Goal: Find specific page/section: Find specific page/section

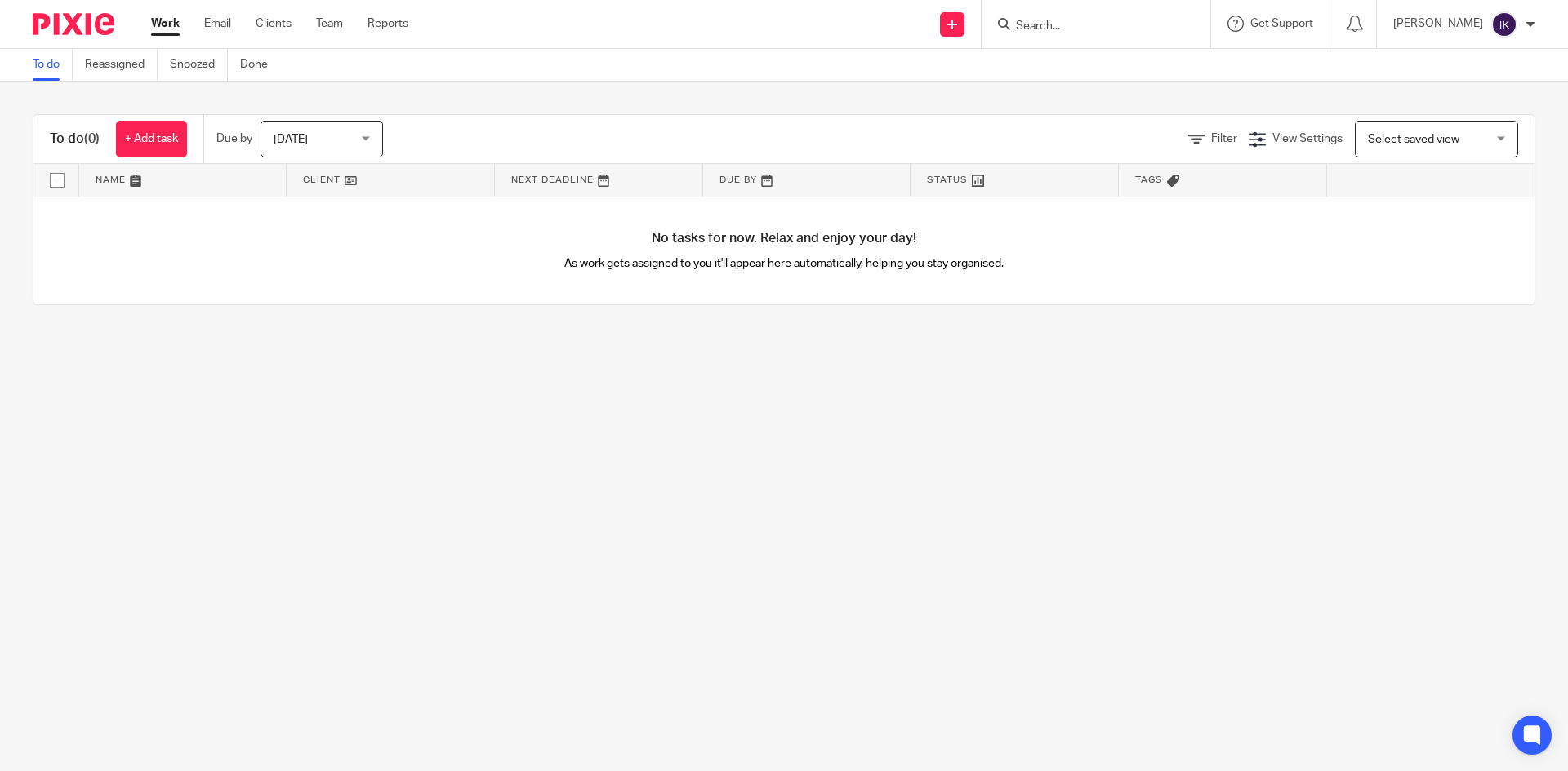
click at [1071, 28] on input "Search" at bounding box center [1087, 26] width 147 height 14
type input "beach"
click at [1104, 78] on link at bounding box center [1162, 70] width 304 height 37
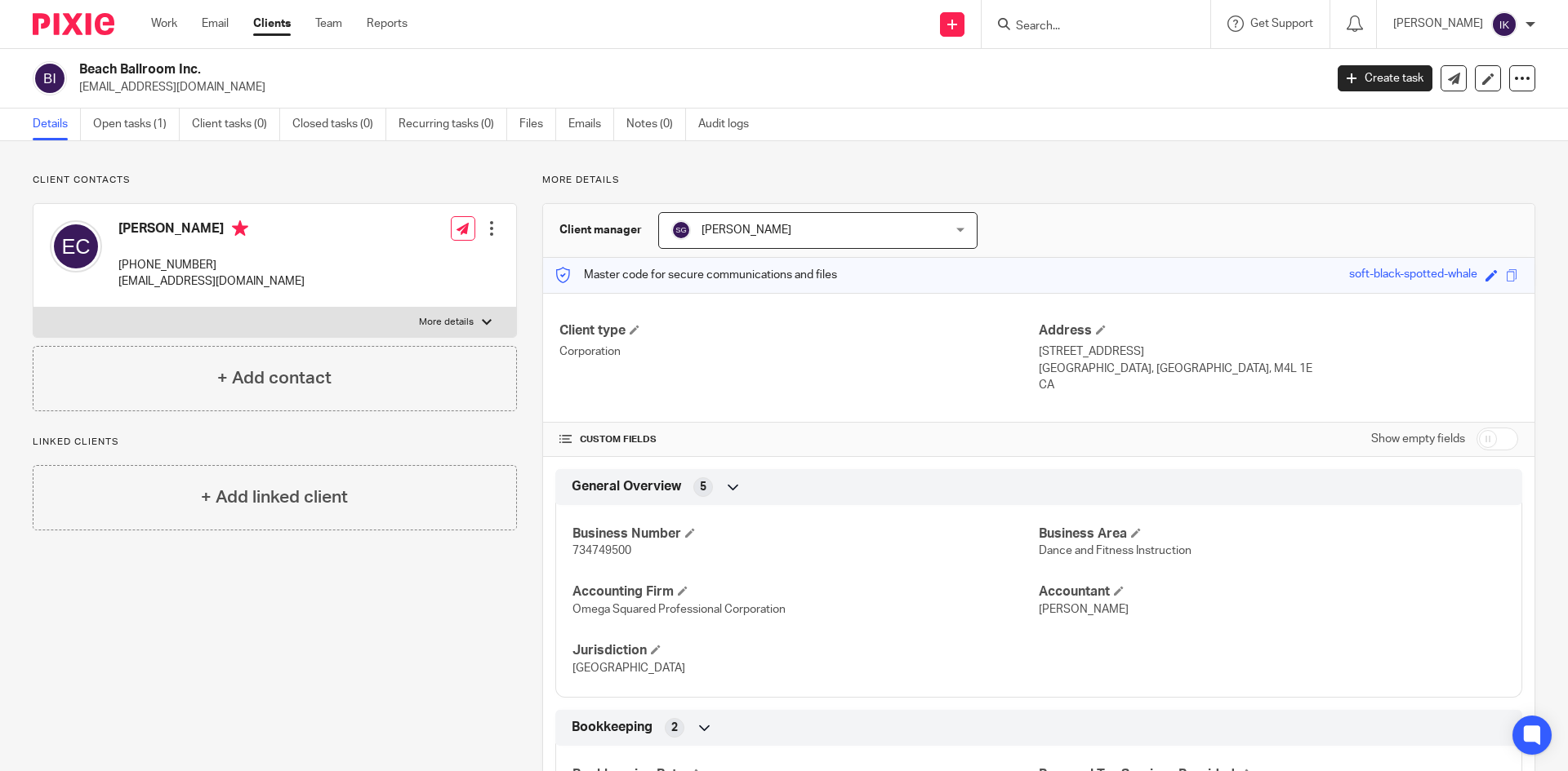
drag, startPoint x: 213, startPoint y: 69, endPoint x: 83, endPoint y: 71, distance: 130.0
click at [83, 71] on h2 "Beach Ballroom Inc." at bounding box center [573, 70] width 987 height 17
copy h2 "Beach Ballroom Inc."
click at [1130, 19] on input "Search" at bounding box center [1087, 26] width 147 height 14
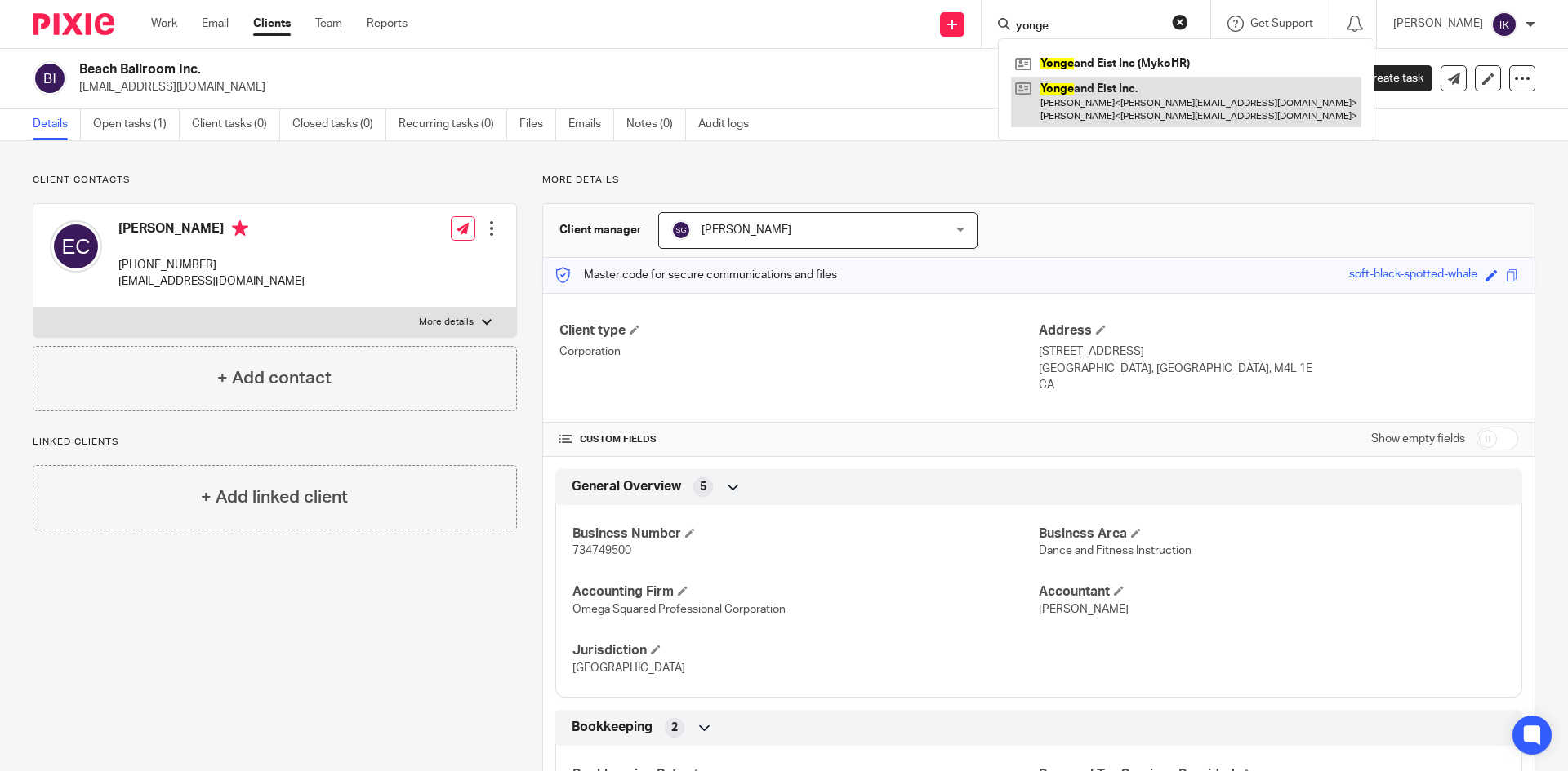
type input "yonge"
click at [1125, 94] on link at bounding box center [1186, 102] width 351 height 51
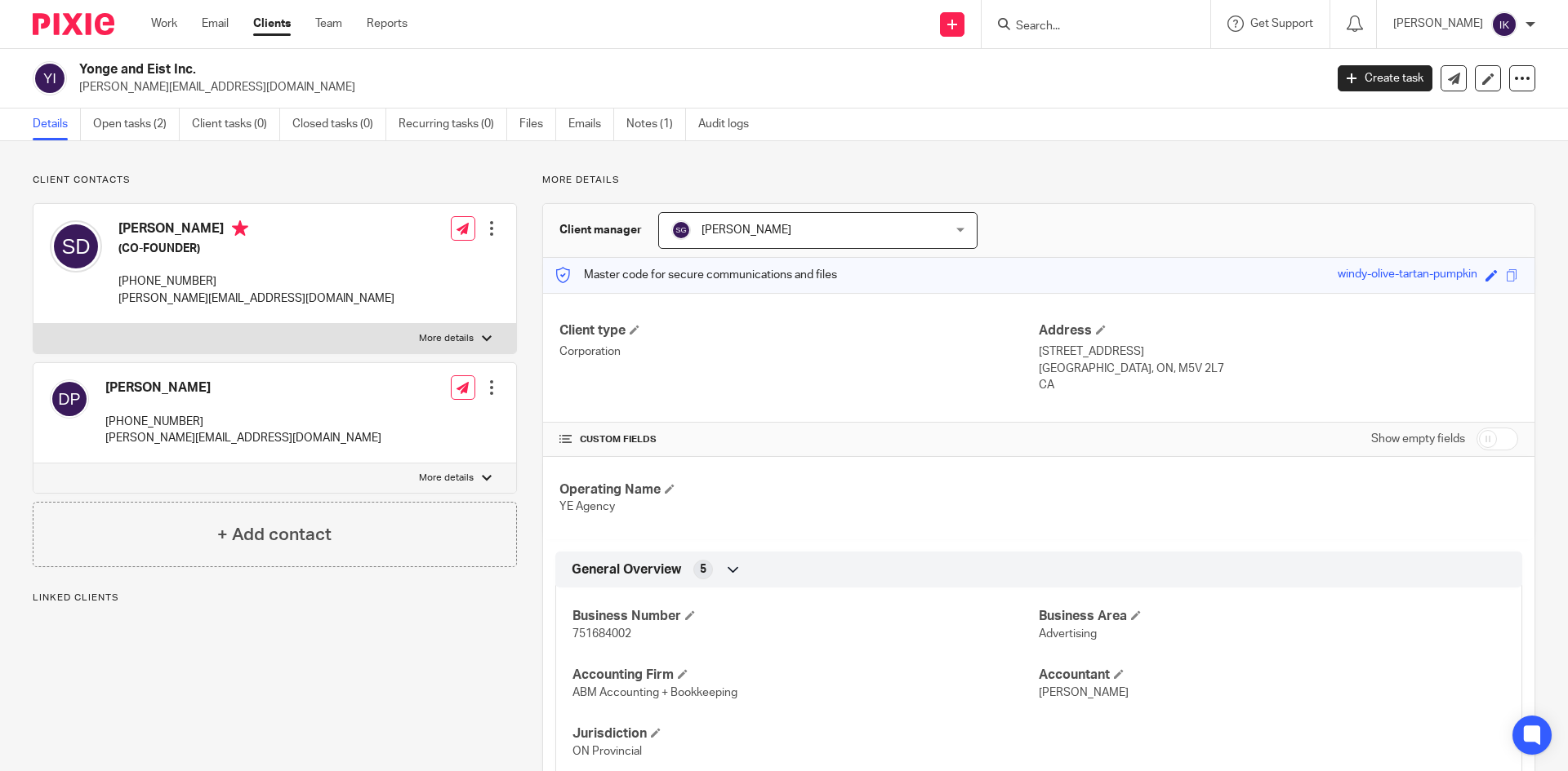
drag, startPoint x: 207, startPoint y: 68, endPoint x: 64, endPoint y: 62, distance: 143.1
click at [64, 62] on div "Yonge and Eist Inc. stephanie@ye.agency" at bounding box center [672, 79] width 1280 height 34
copy div "Yonge and Eist Inc."
